Goal: Task Accomplishment & Management: Manage account settings

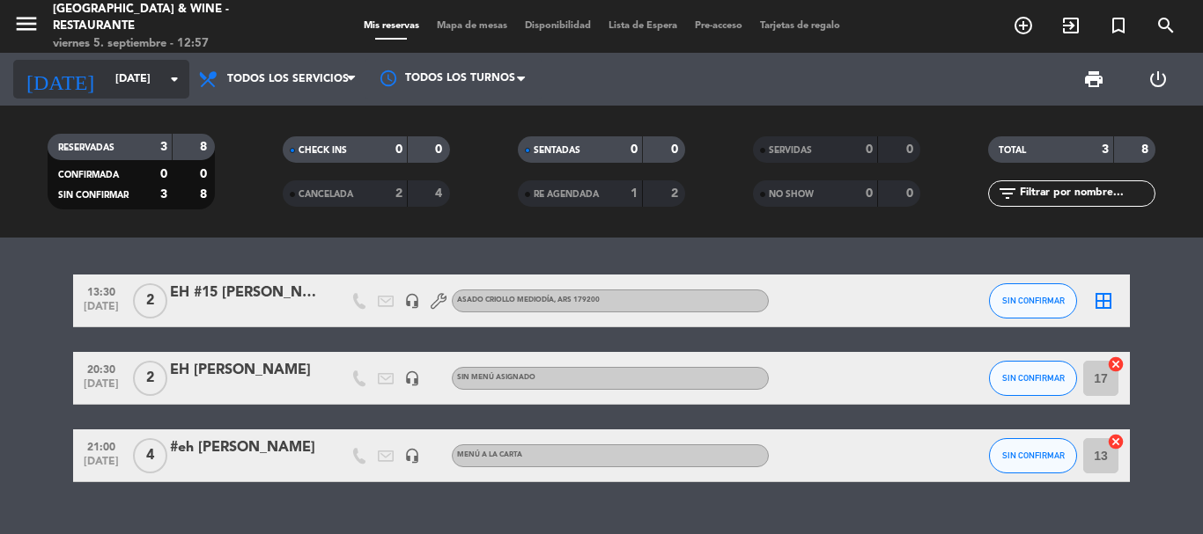
click at [168, 87] on icon "arrow_drop_down" at bounding box center [174, 79] width 21 height 21
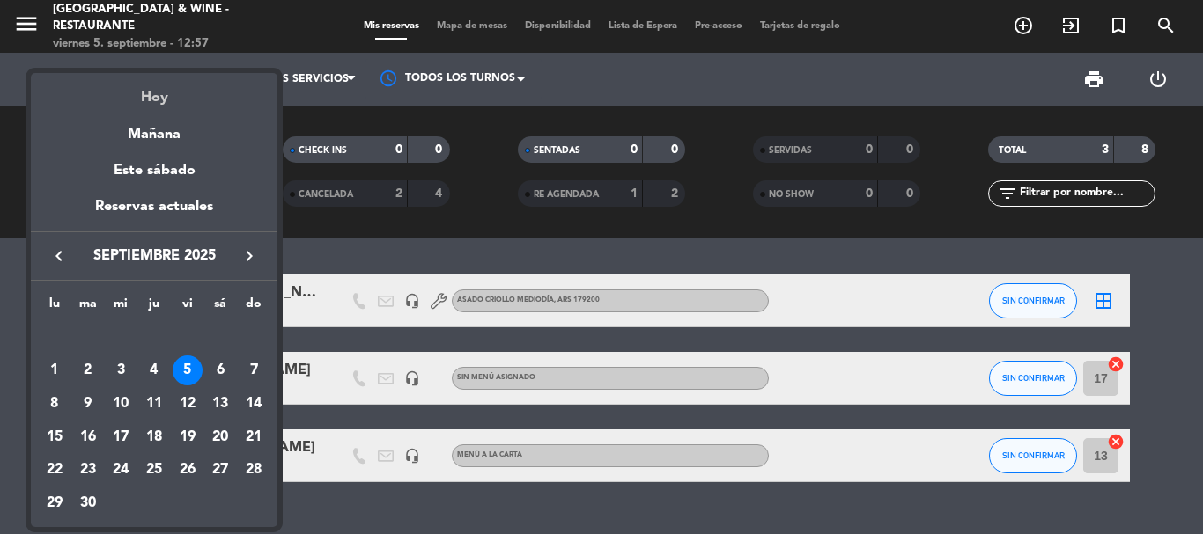
click at [175, 107] on div "Hoy" at bounding box center [154, 91] width 247 height 36
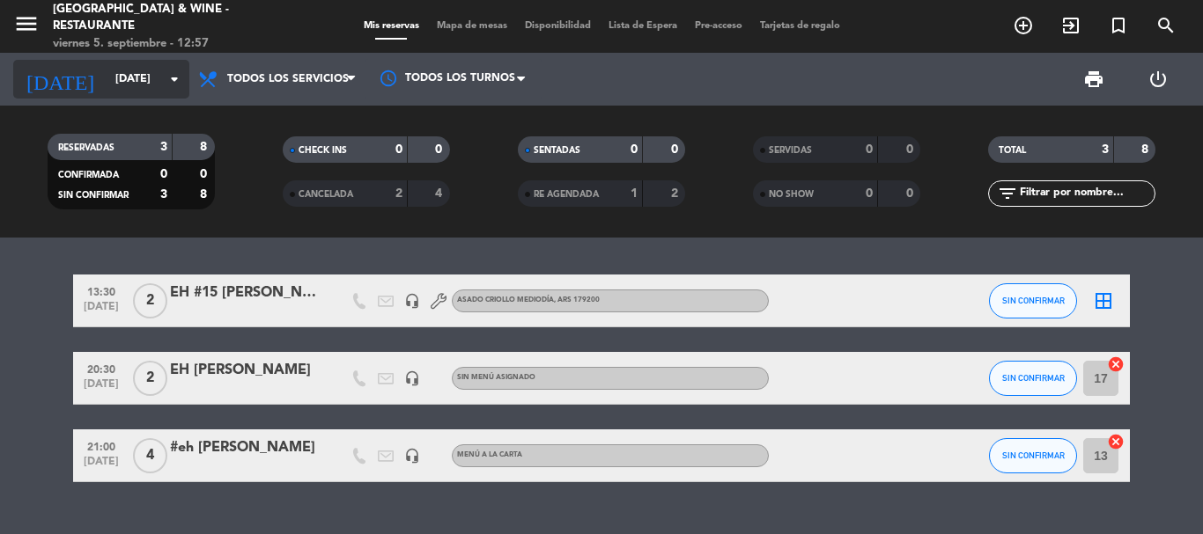
click at [160, 91] on input "[DATE]" at bounding box center [181, 79] width 149 height 30
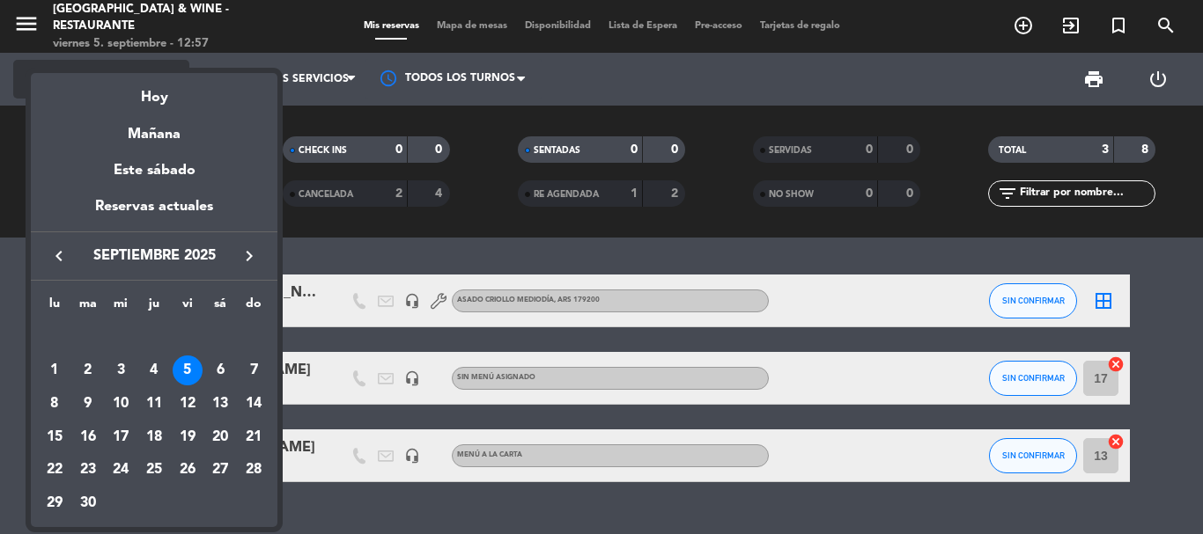
click at [157, 96] on div "Hoy" at bounding box center [154, 91] width 247 height 36
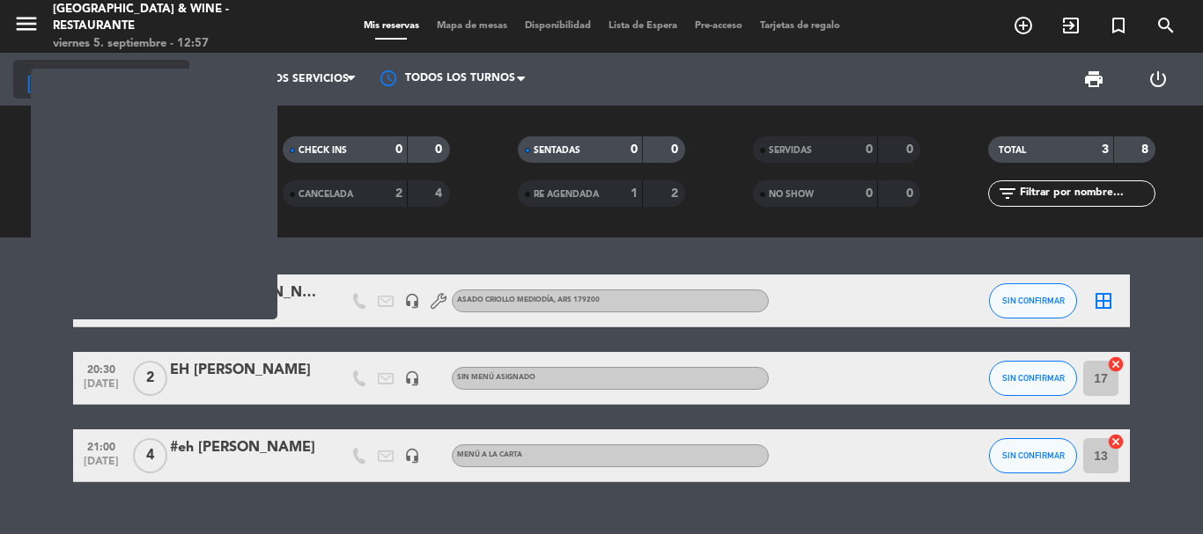
click at [157, 96] on div "[DATE] [DATE] arrow_drop_down" at bounding box center [101, 79] width 176 height 39
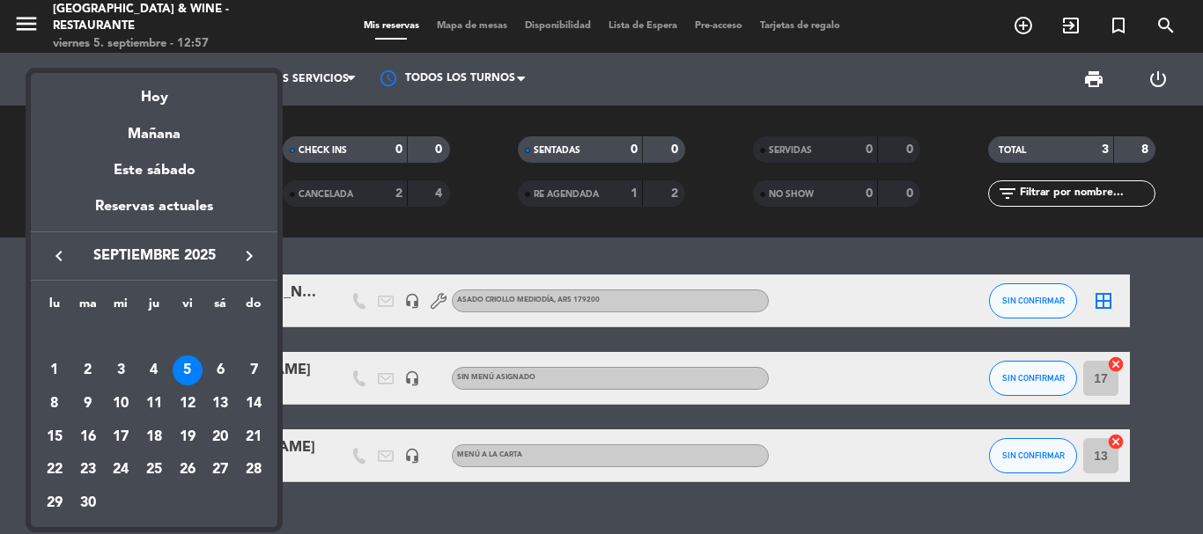
click at [881, 329] on div at bounding box center [601, 267] width 1203 height 534
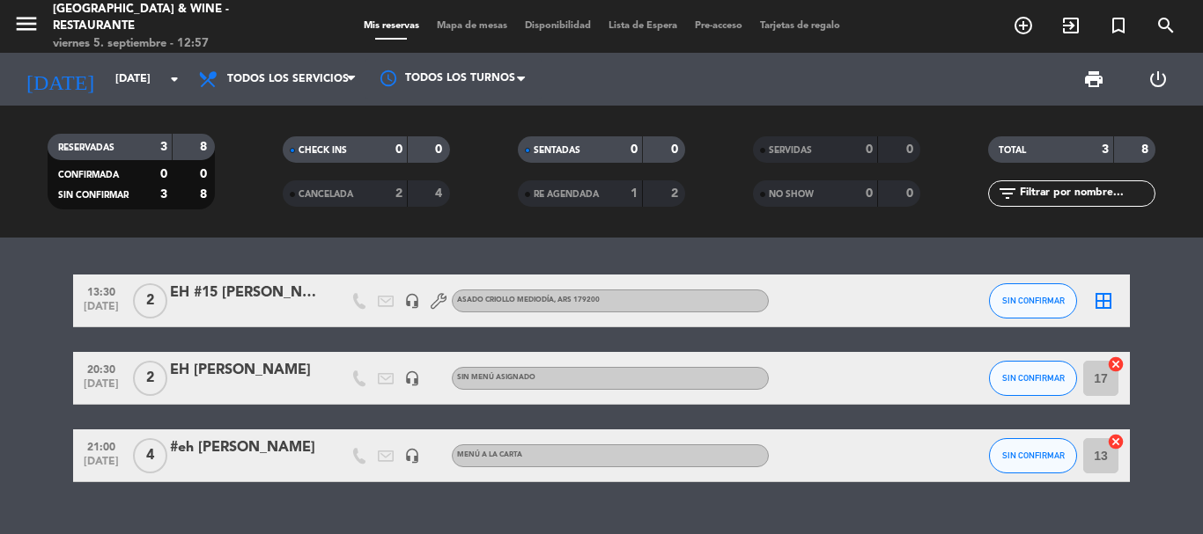
click at [243, 313] on div at bounding box center [245, 312] width 150 height 14
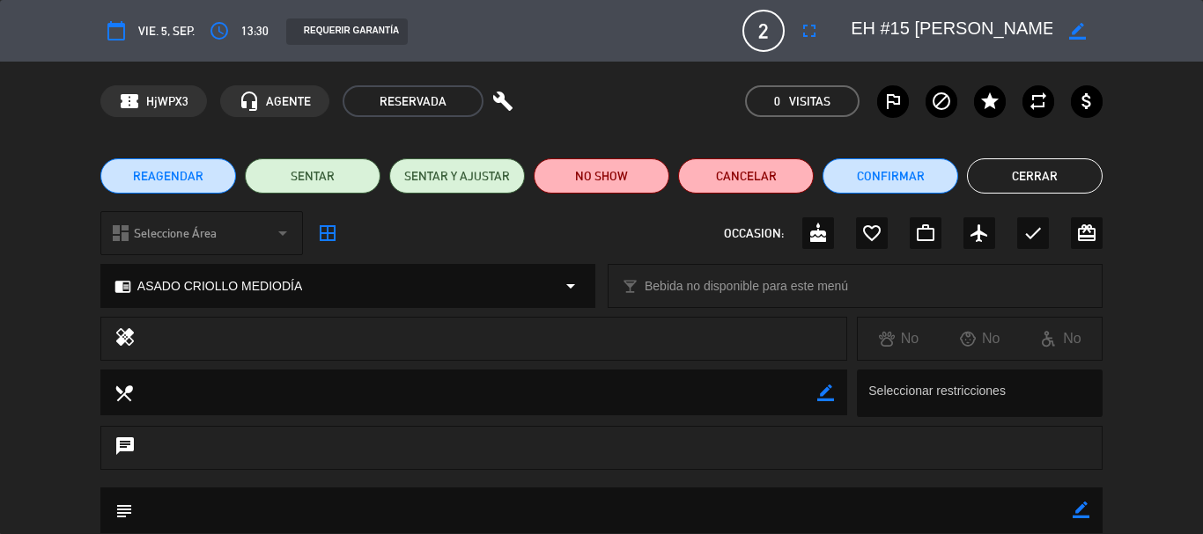
scroll to position [0, 11]
drag, startPoint x: 973, startPoint y: 31, endPoint x: 1137, endPoint y: 33, distance: 163.8
click at [1137, 33] on div "calendar_today vie. 5, sep. access_time 13:30 REQUERIR GARANTÍA 2 EH #15 Da [PE…" at bounding box center [601, 31] width 1203 height 62
click at [1076, 171] on button "Cerrar" at bounding box center [1035, 175] width 136 height 35
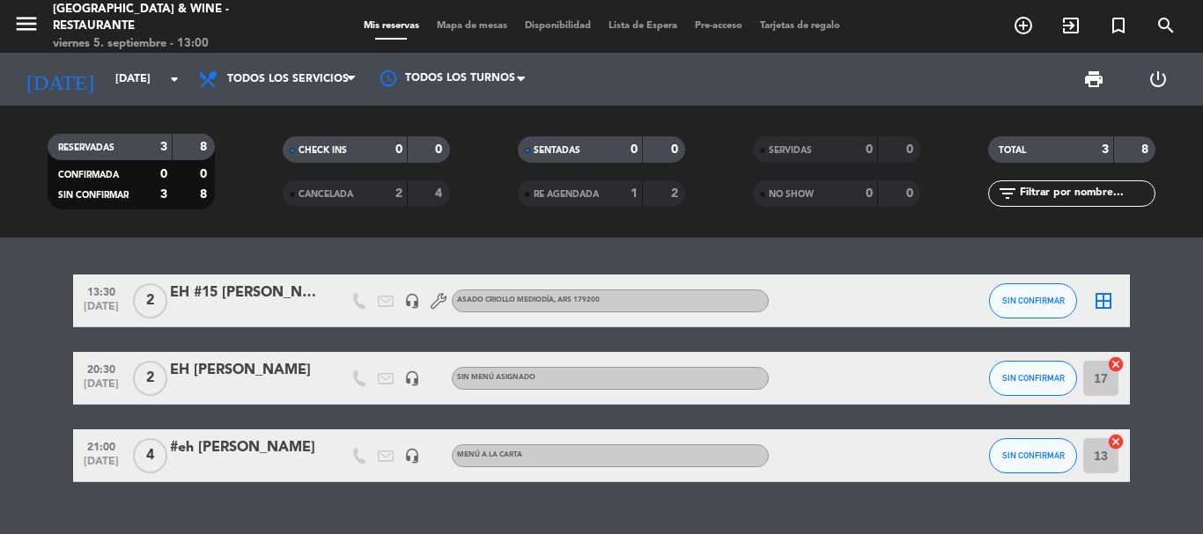
click at [305, 297] on div "EH #15 [PERSON_NAME]" at bounding box center [245, 293] width 150 height 23
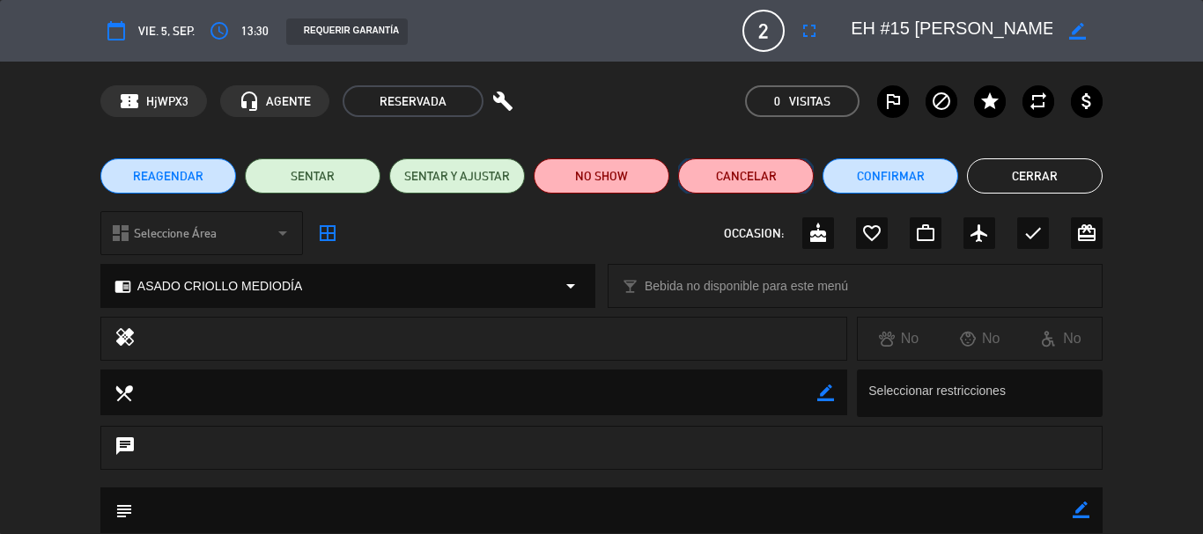
click at [789, 185] on button "Cancelar" at bounding box center [746, 175] width 136 height 35
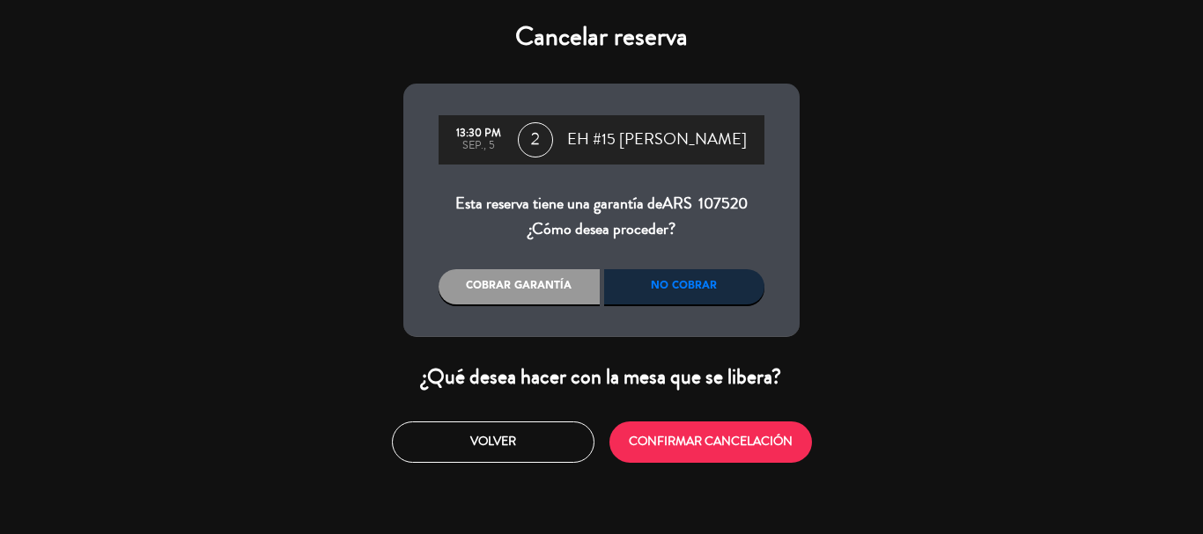
click at [701, 296] on div "No cobrar" at bounding box center [684, 286] width 161 height 35
drag, startPoint x: 713, startPoint y: 437, endPoint x: 736, endPoint y: 435, distance: 23.0
click at [714, 437] on button "CONFIRMAR CANCELACIÓN" at bounding box center [710, 442] width 202 height 41
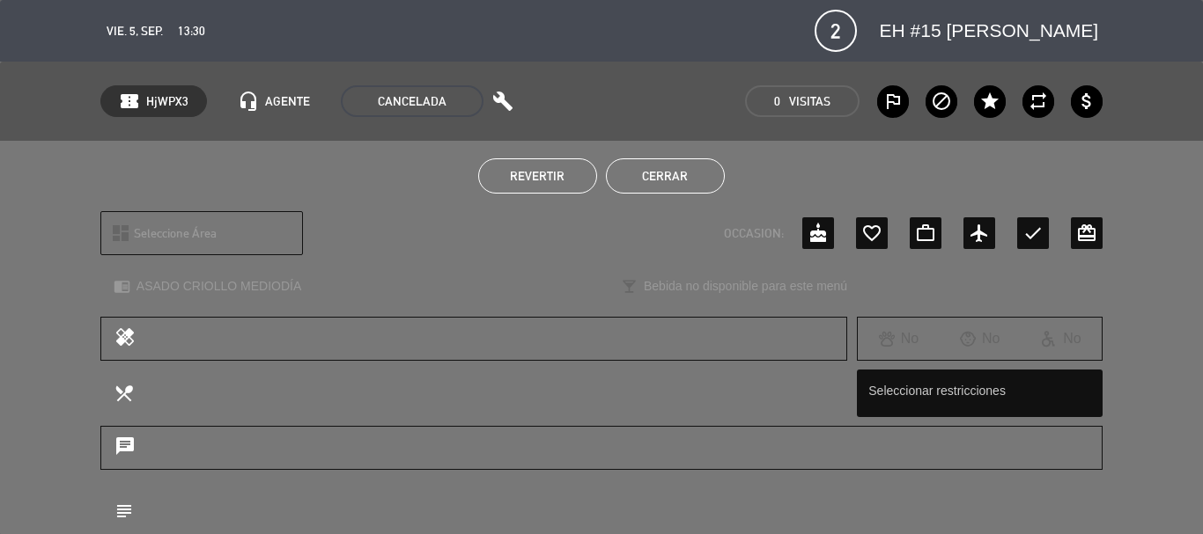
click at [710, 174] on button "Cerrar" at bounding box center [665, 175] width 119 height 35
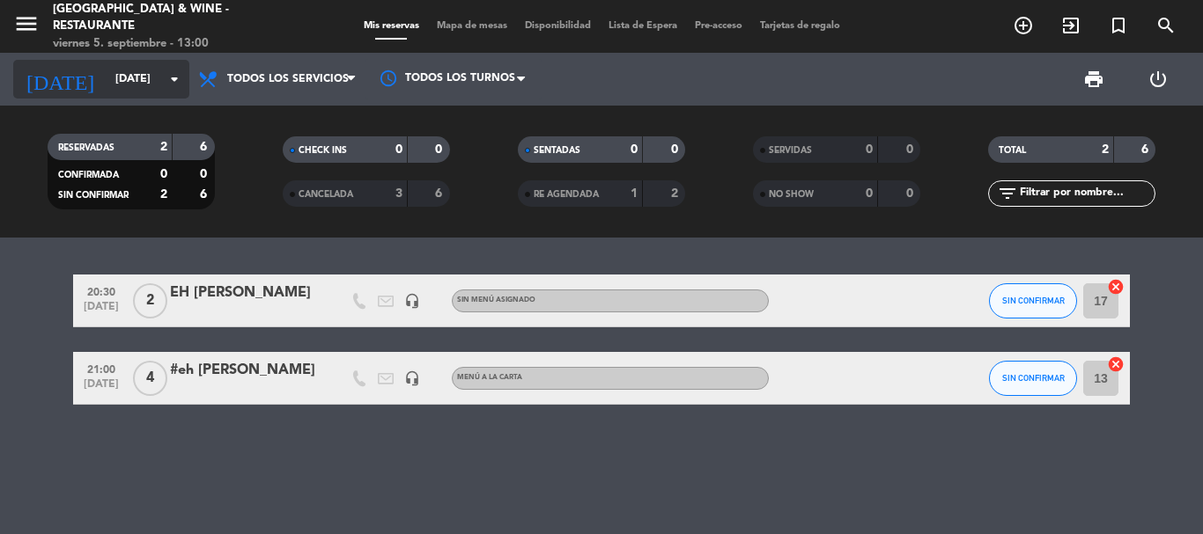
click at [166, 75] on icon "arrow_drop_down" at bounding box center [174, 79] width 21 height 21
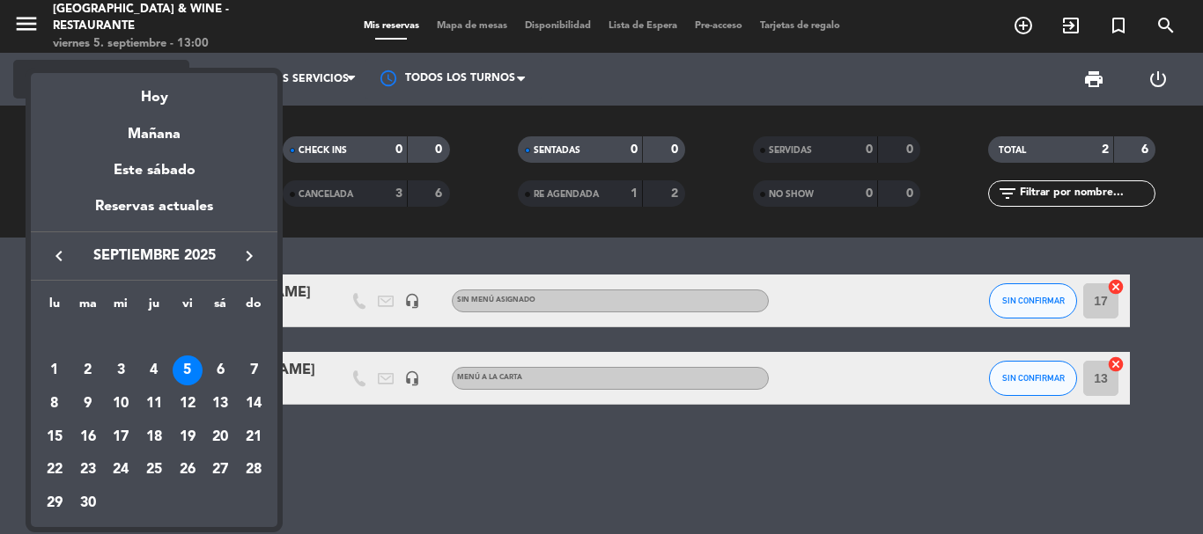
click at [174, 91] on div "Hoy" at bounding box center [154, 91] width 247 height 36
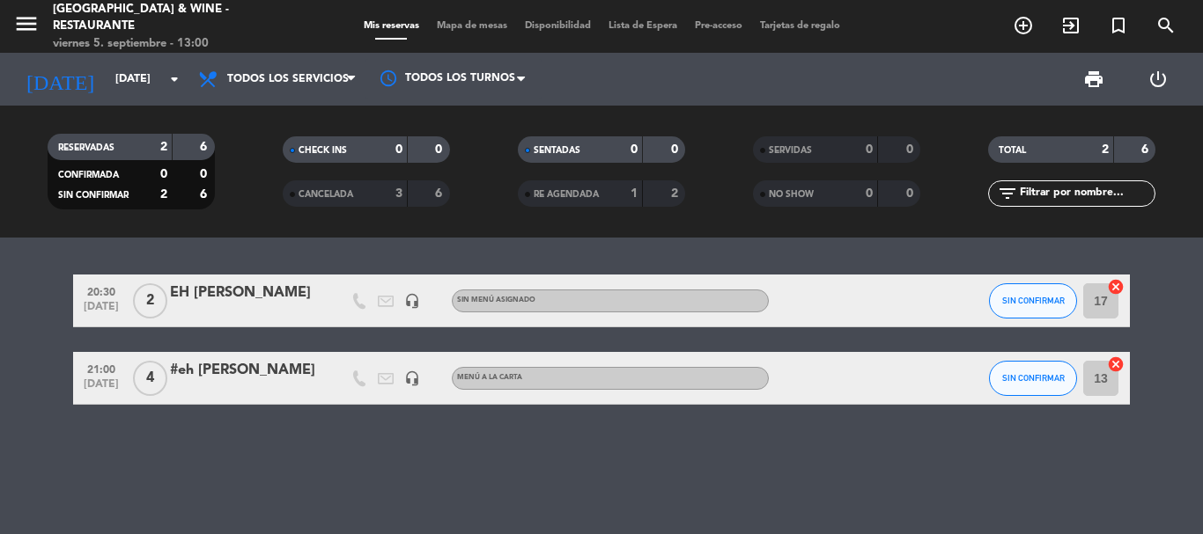
click at [449, 455] on div "20:30 [DATE] 2 EH [PERSON_NAME] headset_mic Sin menú asignado SIN CONFIRMAR 17 …" at bounding box center [601, 386] width 1203 height 297
click at [441, 72] on div at bounding box center [453, 79] width 176 height 40
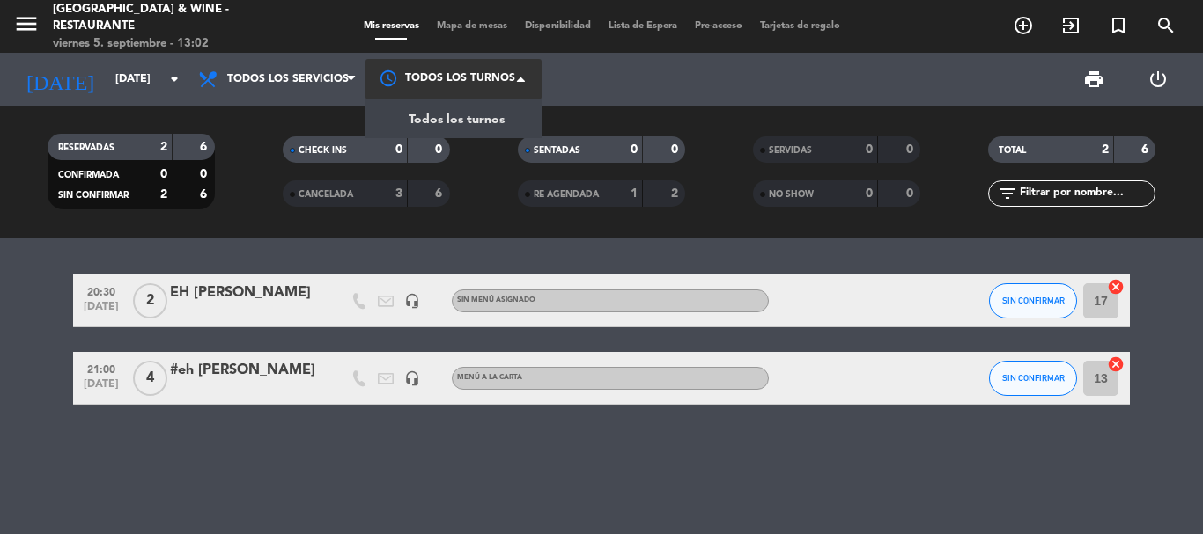
click at [439, 73] on div at bounding box center [453, 79] width 176 height 40
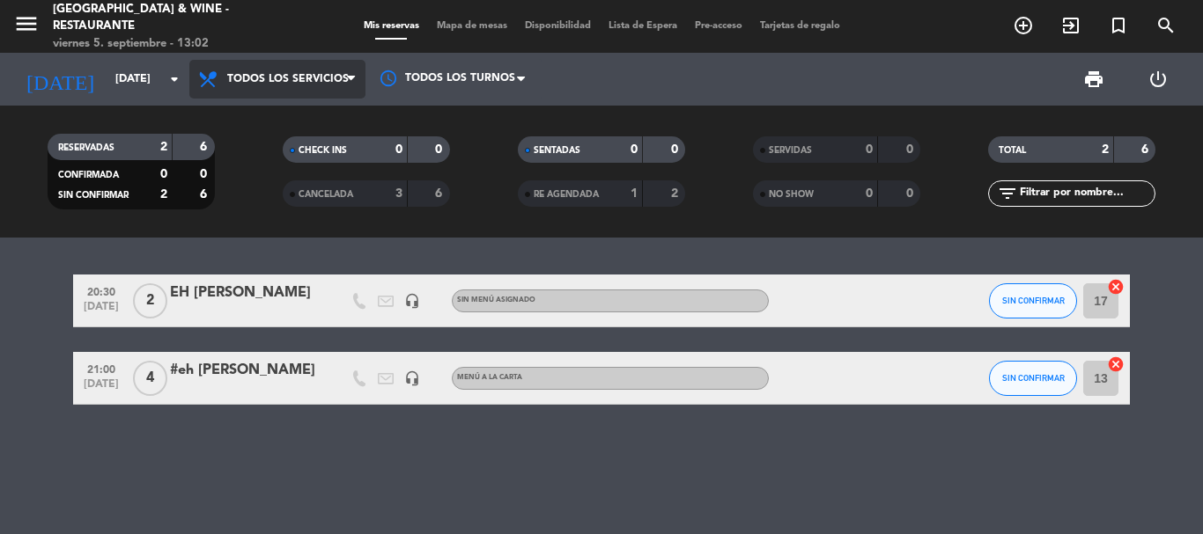
click at [329, 81] on span "Todos los servicios" at bounding box center [287, 79] width 121 height 12
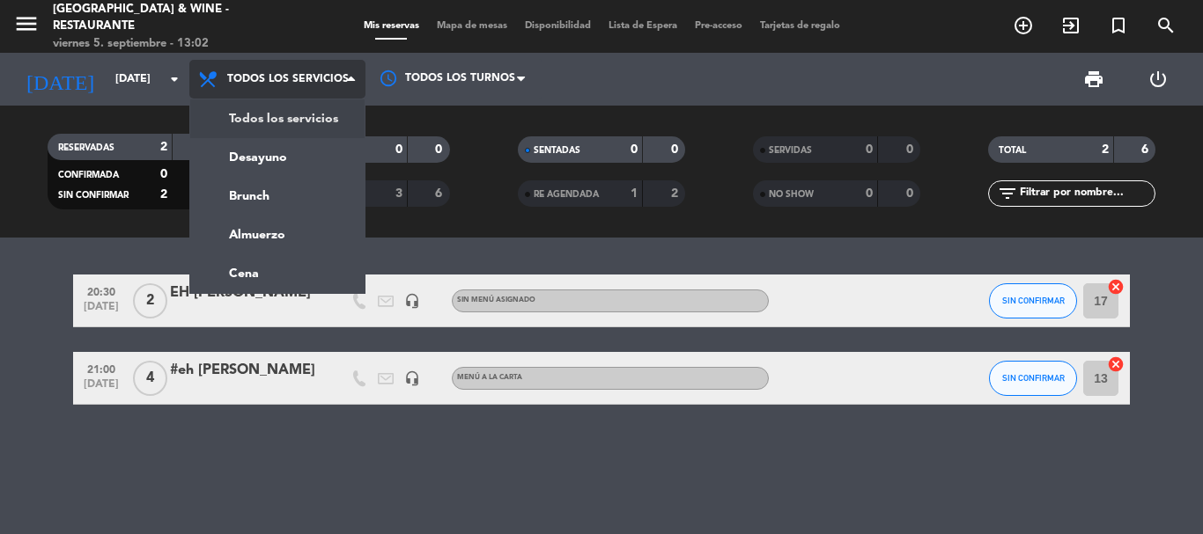
click at [329, 81] on span "Todos los servicios" at bounding box center [287, 79] width 121 height 12
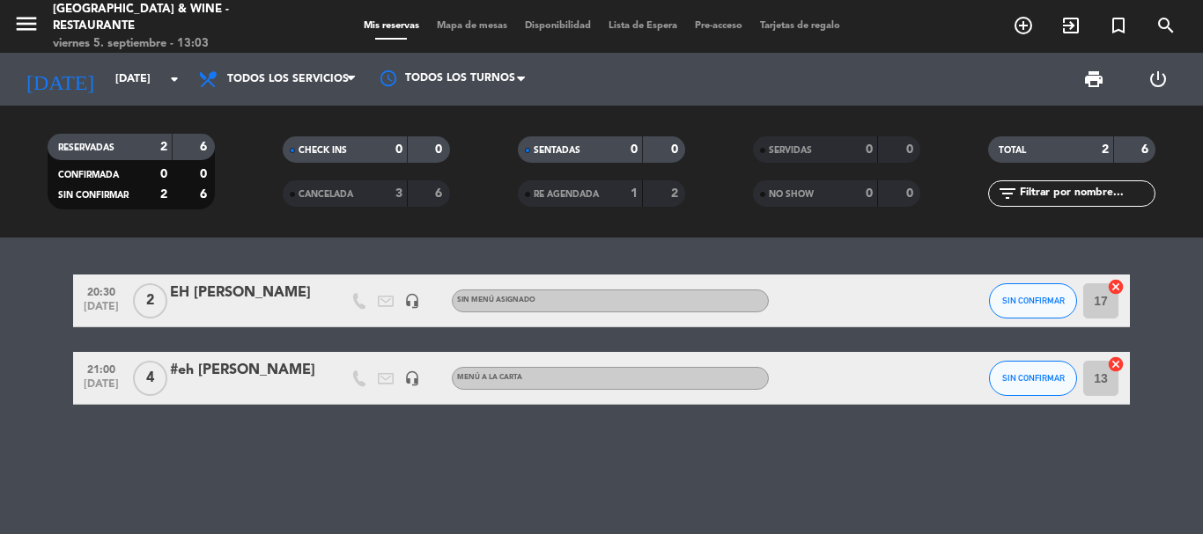
click at [813, 21] on span "Tarjetas de regalo" at bounding box center [800, 26] width 98 height 10
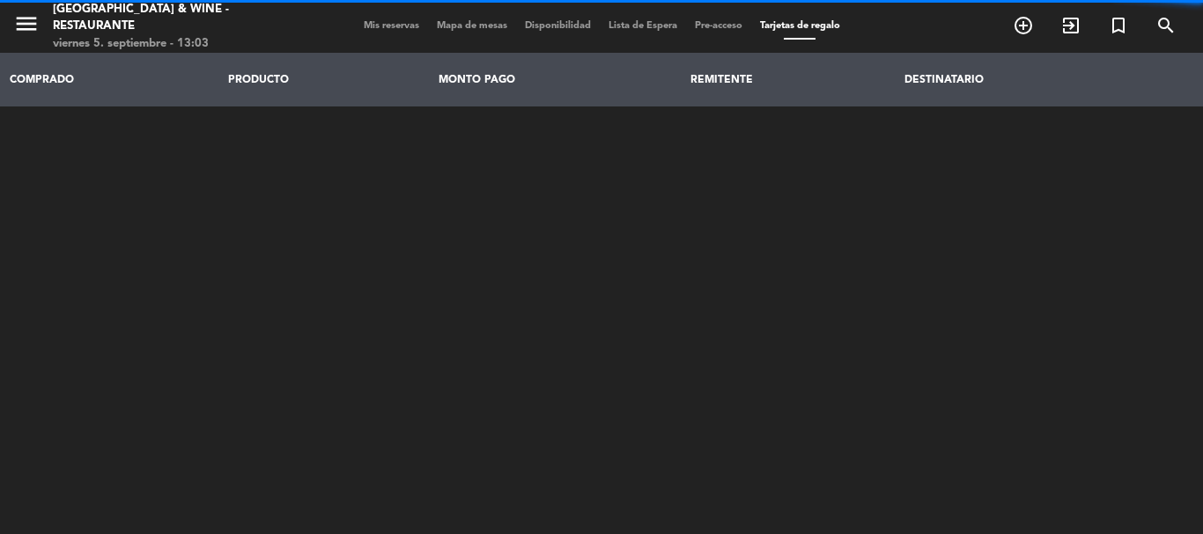
click at [729, 28] on span "Pre-acceso" at bounding box center [718, 26] width 65 height 10
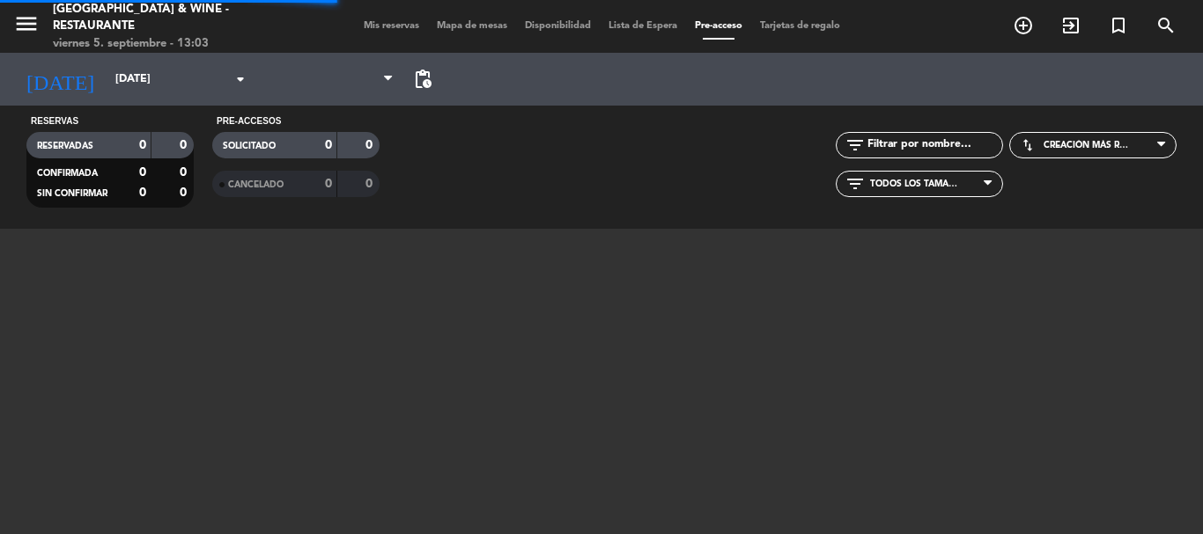
click at [659, 34] on div "menu [GEOGRAPHIC_DATA] & Wine - Restaurante [DATE] 5. septiembre - 13:03 Mis re…" at bounding box center [601, 26] width 1203 height 53
click at [640, 21] on span "Lista de Espera" at bounding box center [643, 26] width 86 height 10
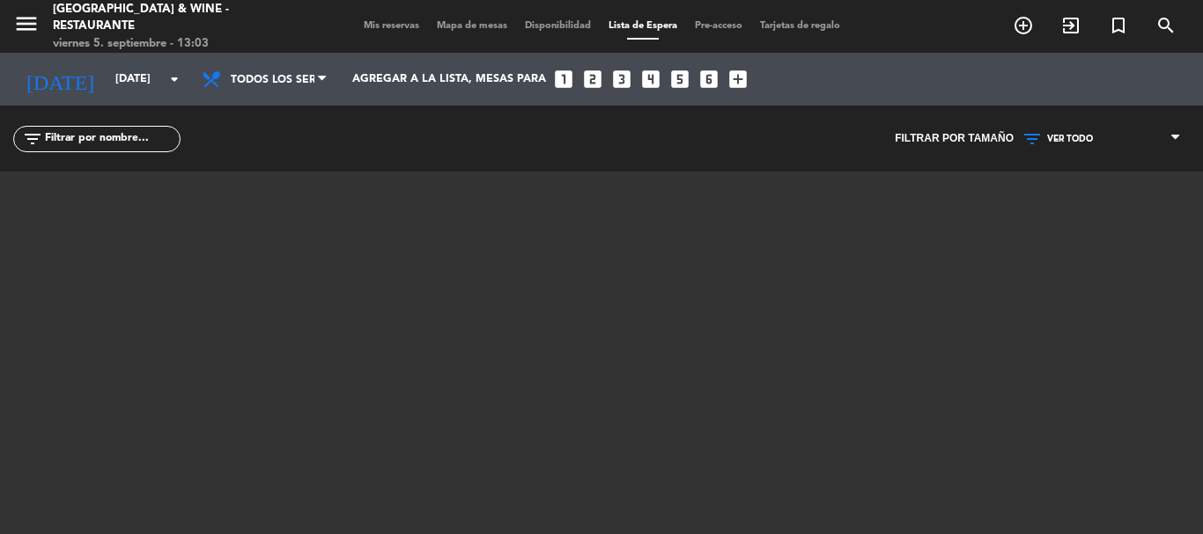
click at [561, 31] on span "Disponibilidad" at bounding box center [558, 26] width 84 height 10
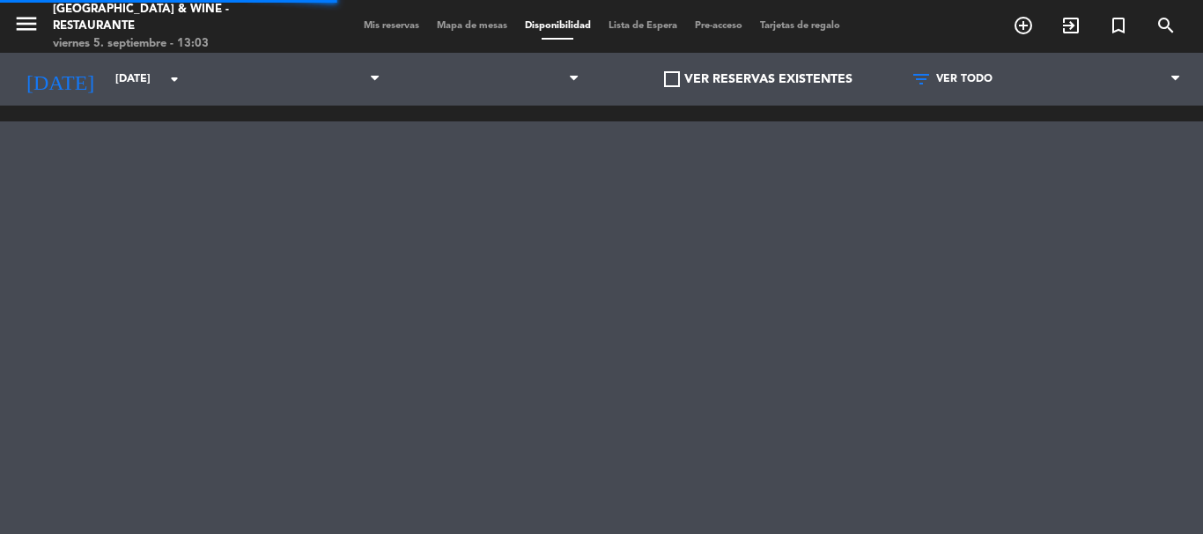
scroll to position [0, 224]
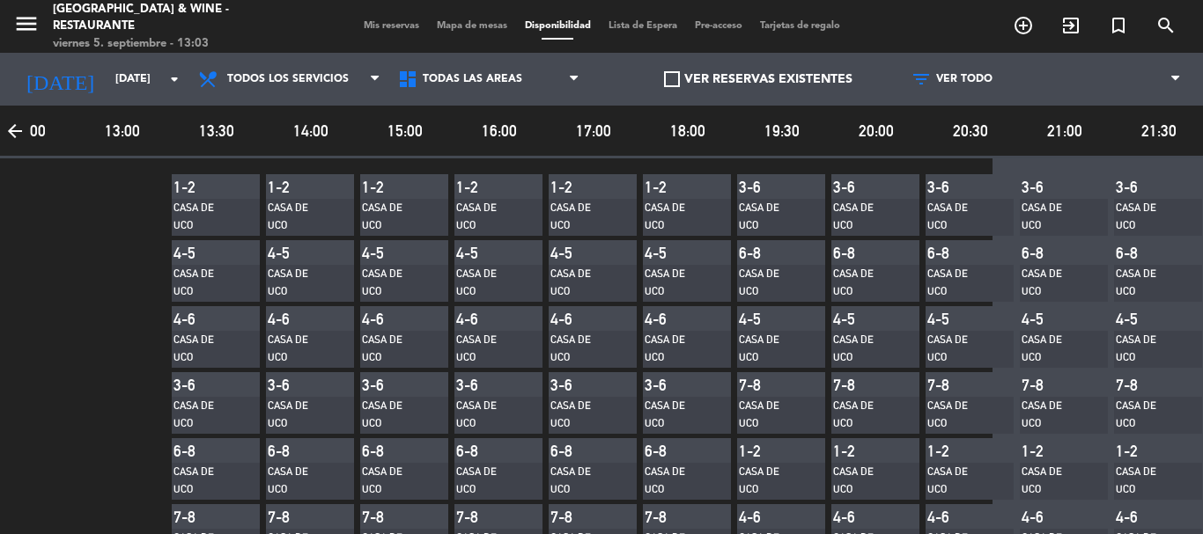
click at [479, 27] on span "Mapa de mesas" at bounding box center [472, 26] width 88 height 10
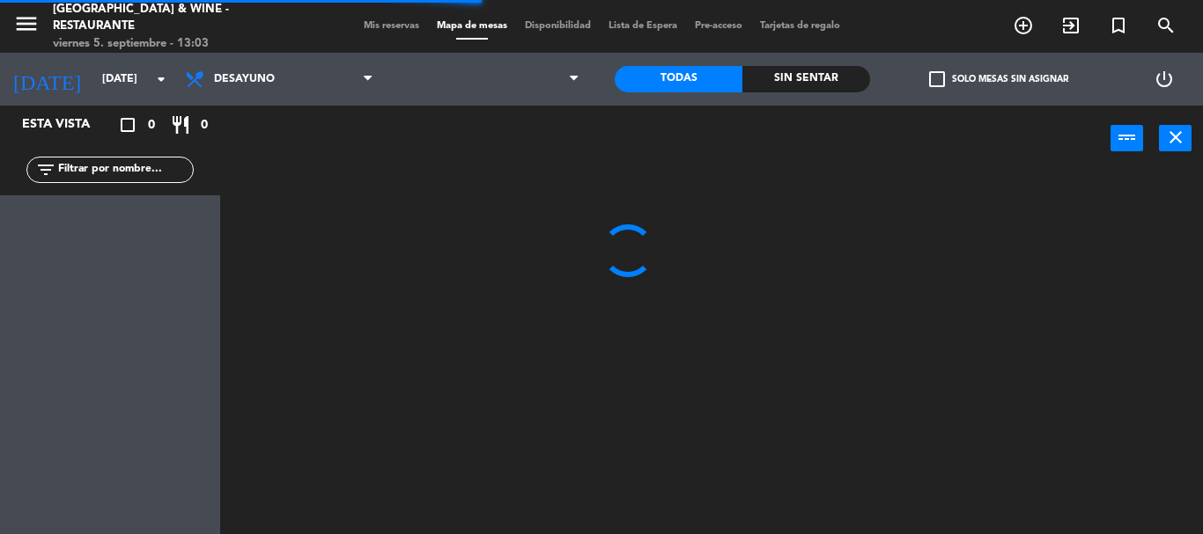
click at [404, 18] on div "menu [GEOGRAPHIC_DATA] & Wine - Restaurante [DATE] 5. septiembre - 13:03 Mis re…" at bounding box center [601, 26] width 1203 height 53
click at [398, 23] on span "Mis reservas" at bounding box center [391, 26] width 73 height 10
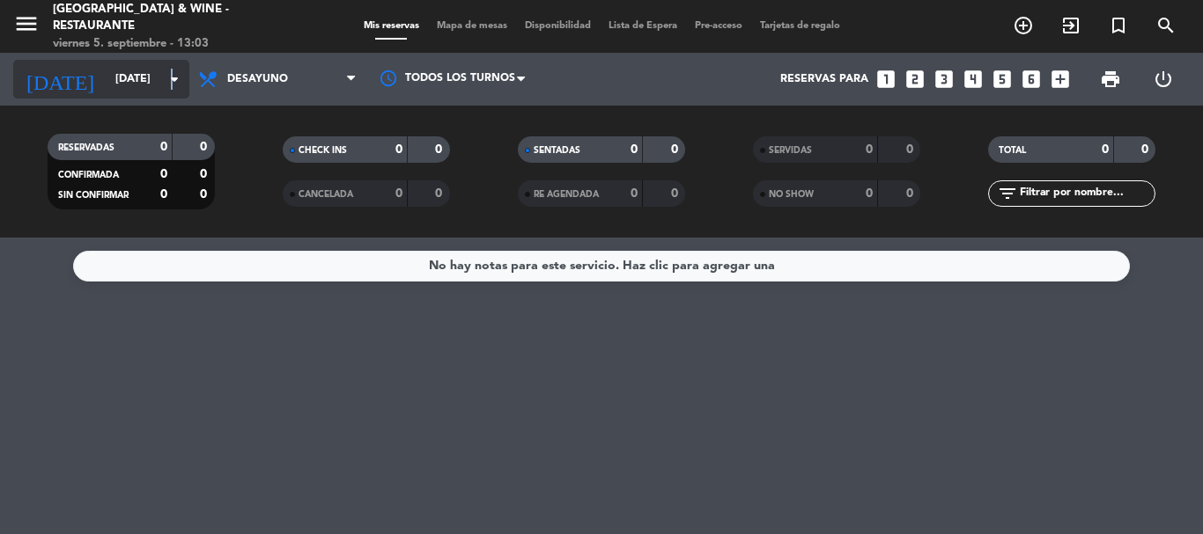
click at [171, 80] on icon "arrow_drop_down" at bounding box center [174, 79] width 21 height 21
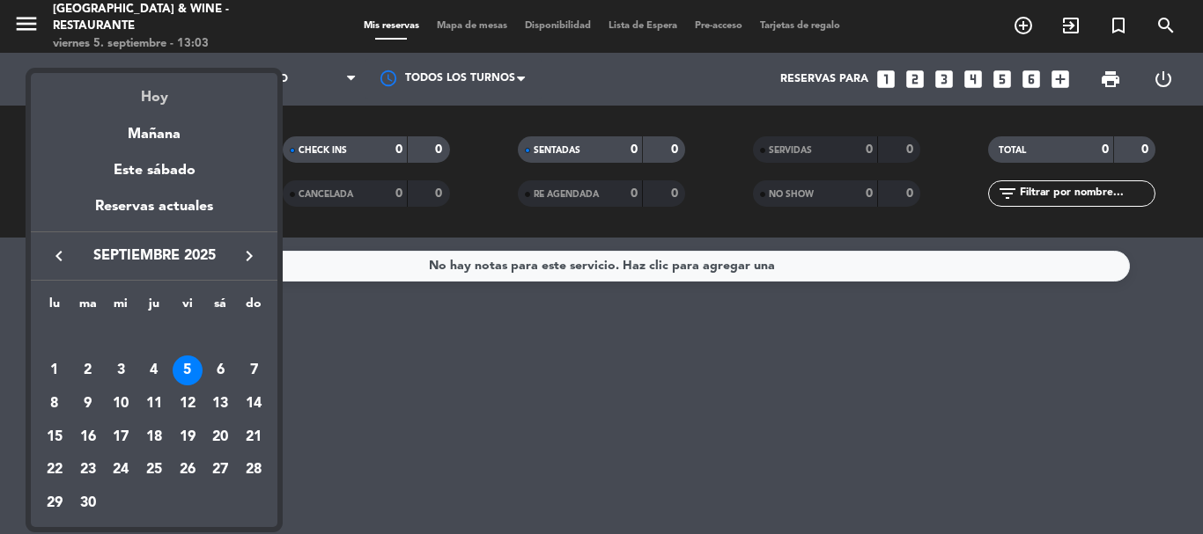
click at [161, 98] on div "Hoy" at bounding box center [154, 91] width 247 height 36
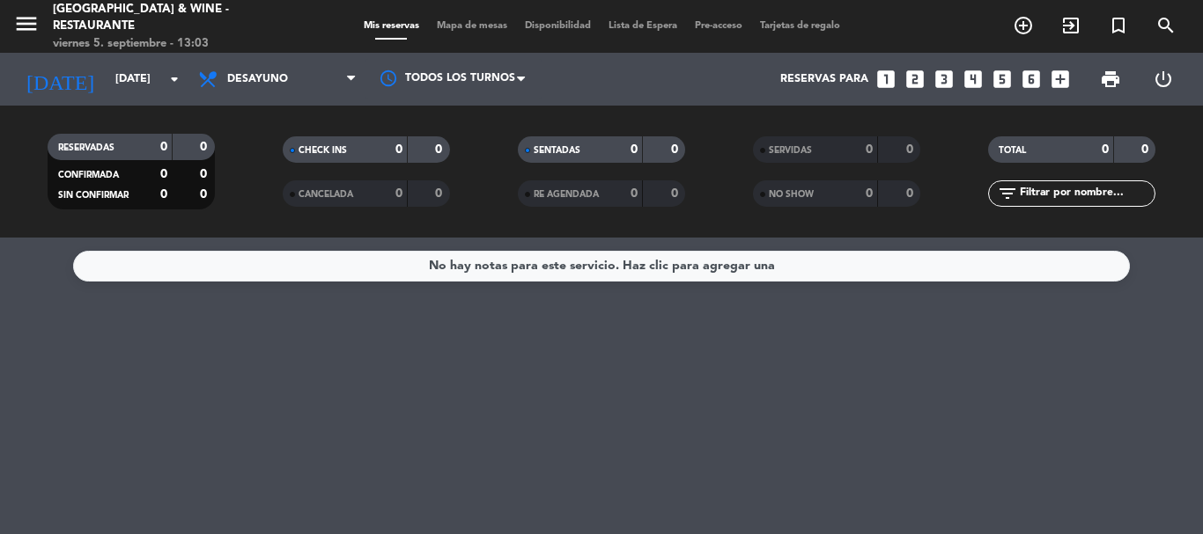
drag, startPoint x: 86, startPoint y: 32, endPoint x: 58, endPoint y: 35, distance: 28.4
click at [85, 30] on div "[GEOGRAPHIC_DATA] & Wine - Restaurante" at bounding box center [170, 18] width 235 height 34
